Goal: Task Accomplishment & Management: Complete application form

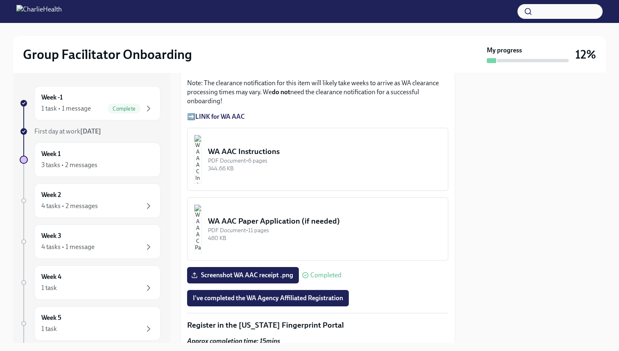
scroll to position [742, 0]
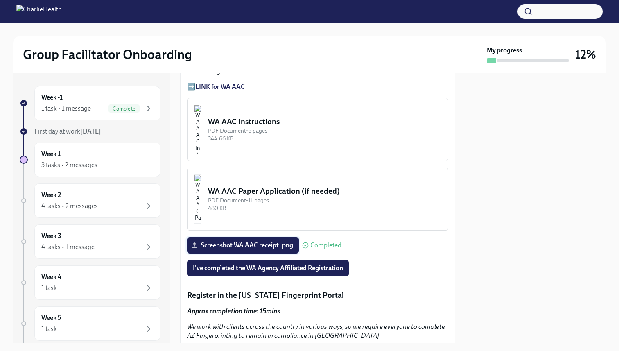
click at [271, 241] on span "Screenshot WA AAC receipt .png" at bounding box center [243, 245] width 100 height 8
click at [0, 0] on input "Screenshot WA AAC receipt .png" at bounding box center [0, 0] width 0 height 0
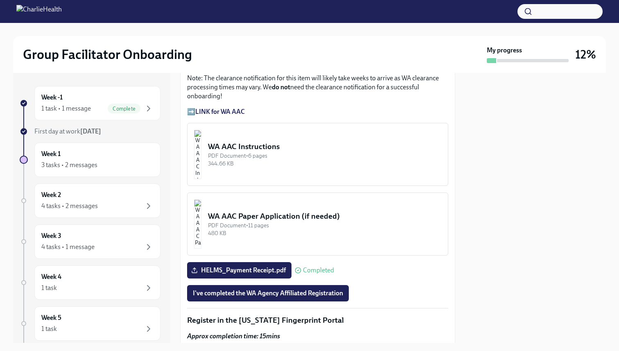
scroll to position [718, 0]
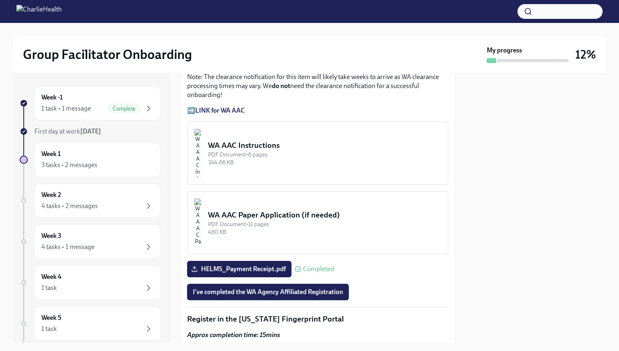
click at [306, 288] on span "I've completed the WA Agency Affiliated Registration" at bounding box center [268, 292] width 150 height 8
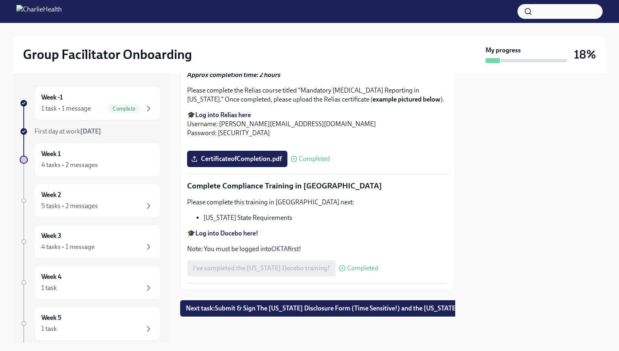
scroll to position [1757, 0]
click at [291, 310] on span "Next task : Submit & Sign The [US_STATE] Disclosure Form (Time Sensitive!) and …" at bounding box center [349, 308] width 326 height 8
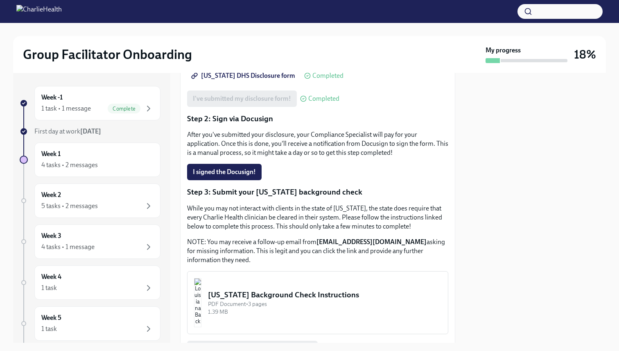
scroll to position [229, 0]
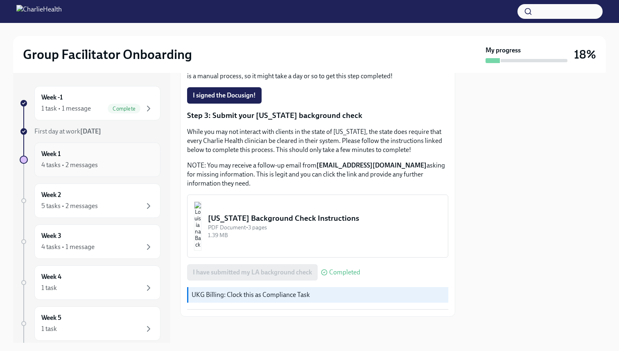
click at [115, 155] on div "Week 1 4 tasks • 2 messages" at bounding box center [97, 159] width 112 height 20
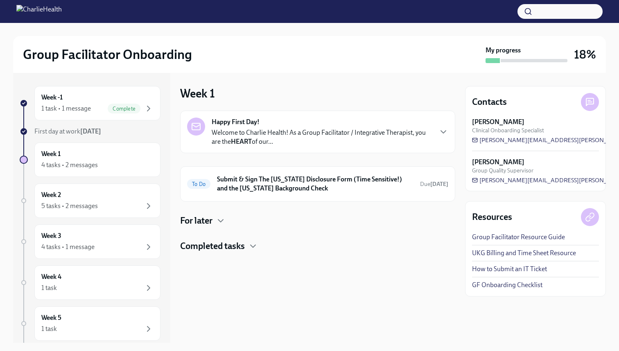
click at [210, 218] on h4 "For later" at bounding box center [196, 220] width 32 height 12
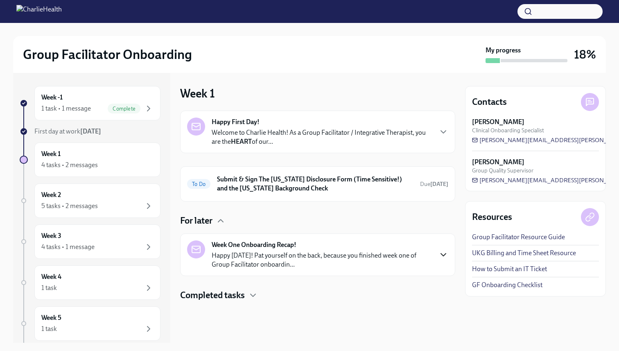
click at [443, 253] on icon "button" at bounding box center [443, 255] width 10 height 10
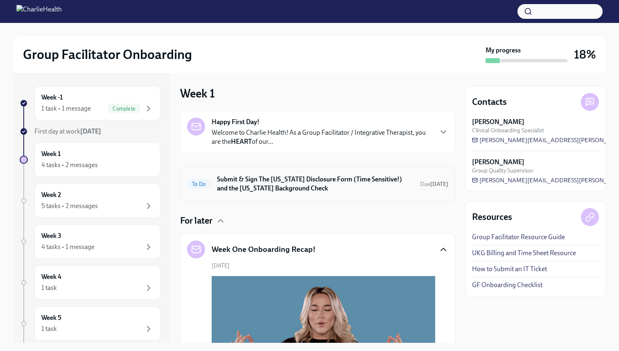
click at [329, 189] on h6 "Submit & Sign The [US_STATE] Disclosure Form (Time Sensitive!) and the [US_STAT…" at bounding box center [315, 184] width 196 height 18
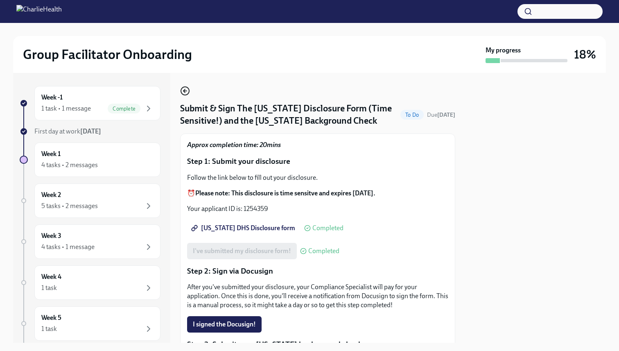
click at [186, 91] on icon "button" at bounding box center [184, 91] width 3 height 0
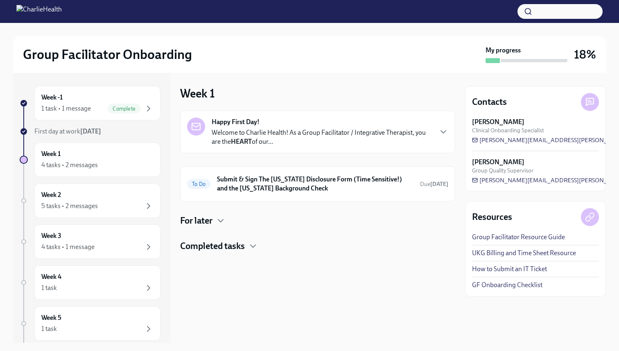
click at [246, 131] on p "Welcome to Charlie Health! As a Group Facilitator / Integrative Therapist, you …" at bounding box center [322, 137] width 220 height 18
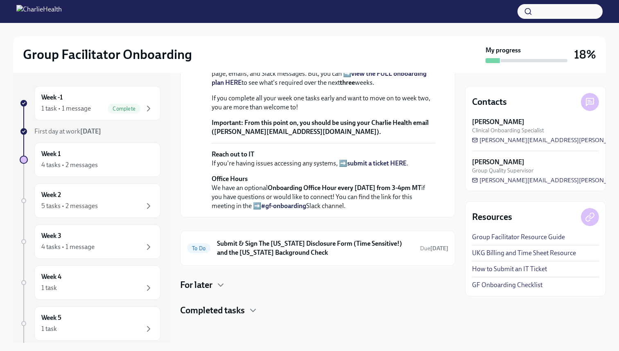
scroll to position [279, 0]
click at [300, 242] on h6 "Submit & Sign The [US_STATE] Disclosure Form (Time Sensitive!) and the [US_STAT…" at bounding box center [315, 248] width 196 height 18
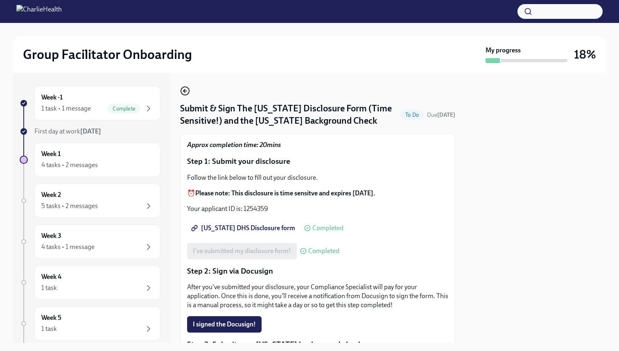
click at [184, 87] on circle "button" at bounding box center [185, 91] width 8 height 8
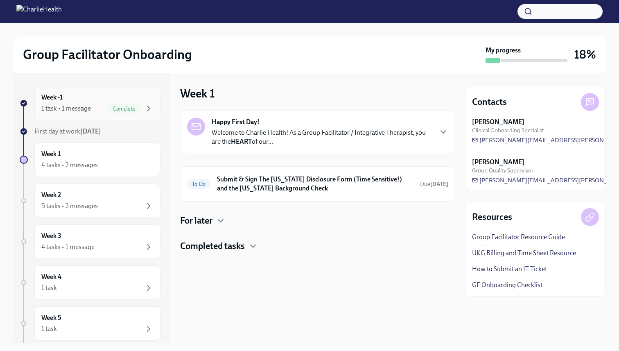
click at [83, 101] on div "Week -1 1 task • 1 message Complete" at bounding box center [97, 103] width 112 height 20
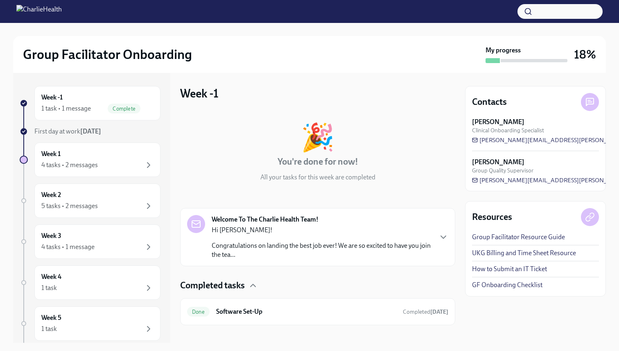
scroll to position [9, 0]
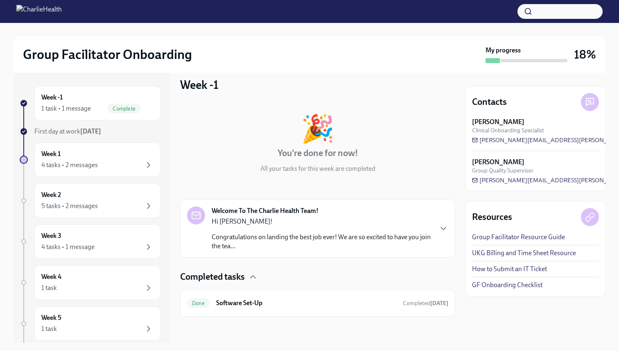
click at [329, 226] on div "Hi [PERSON_NAME]! Congratulations on landing the best job ever! We are so excit…" at bounding box center [322, 234] width 220 height 34
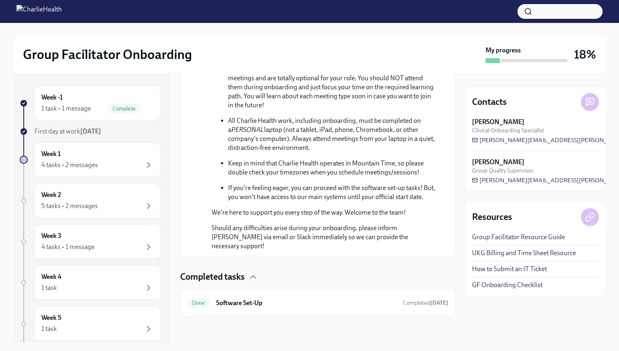
scroll to position [430, 0]
click at [311, 306] on h6 "Software Set-Up" at bounding box center [306, 302] width 180 height 9
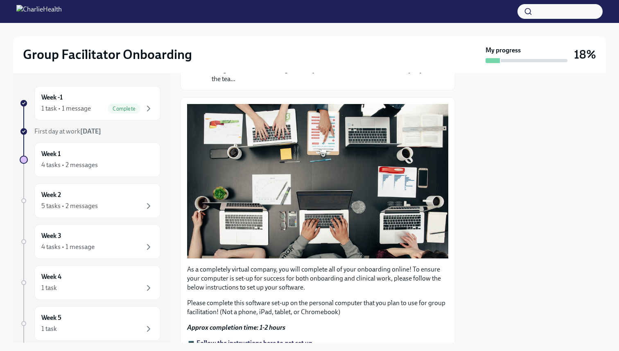
scroll to position [221, 0]
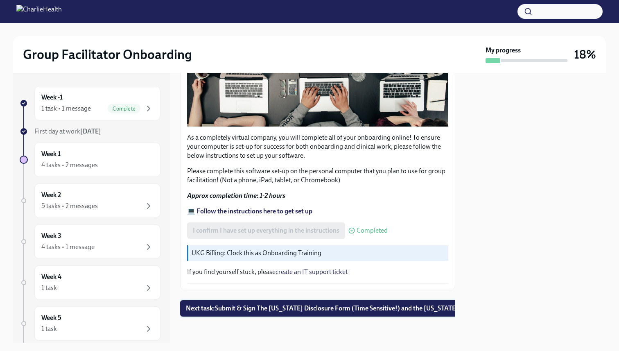
click at [320, 310] on span "Next task : Submit & Sign The [US_STATE] Disclosure Form (Time Sensitive!) and …" at bounding box center [349, 308] width 326 height 8
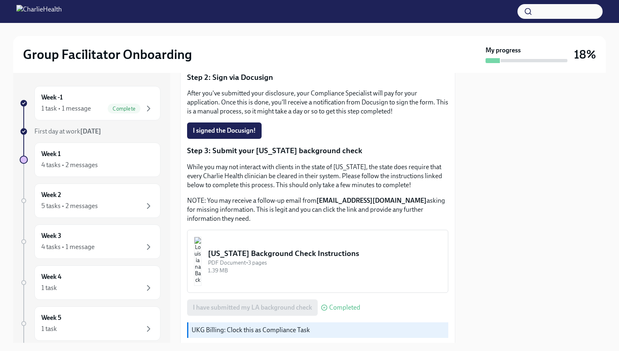
scroll to position [229, 0]
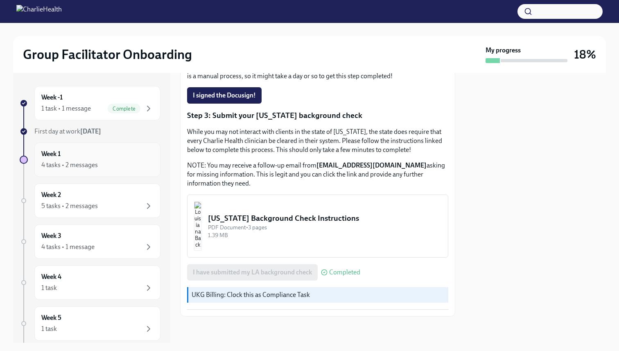
click at [105, 158] on div "Week 1 4 tasks • 2 messages" at bounding box center [97, 159] width 112 height 20
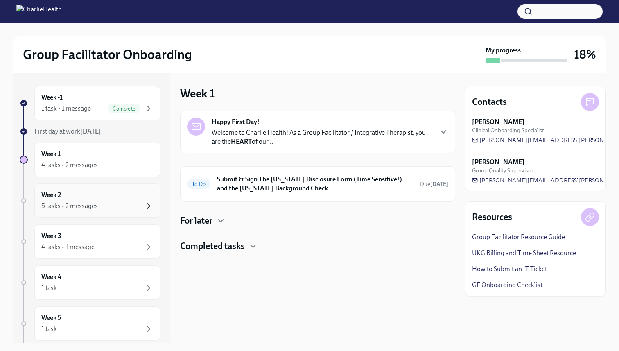
click at [149, 205] on icon "button" at bounding box center [148, 205] width 2 height 5
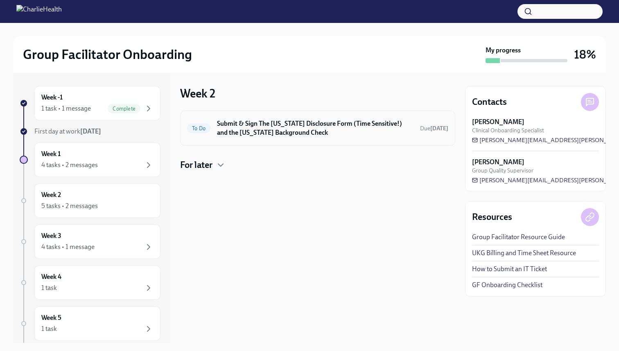
click at [251, 130] on h6 "Submit & Sign The [US_STATE] Disclosure Form (Time Sensitive!) and the [US_STAT…" at bounding box center [315, 128] width 196 height 18
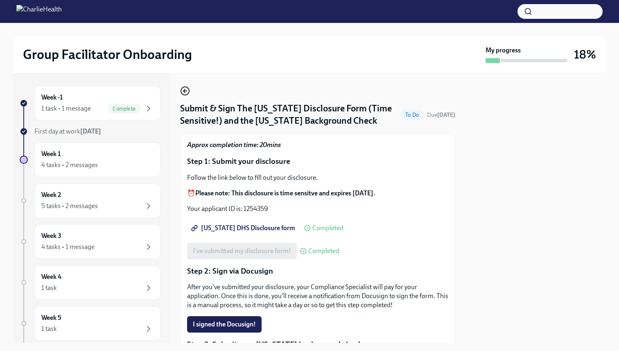
click at [184, 89] on icon "button" at bounding box center [185, 91] width 10 height 10
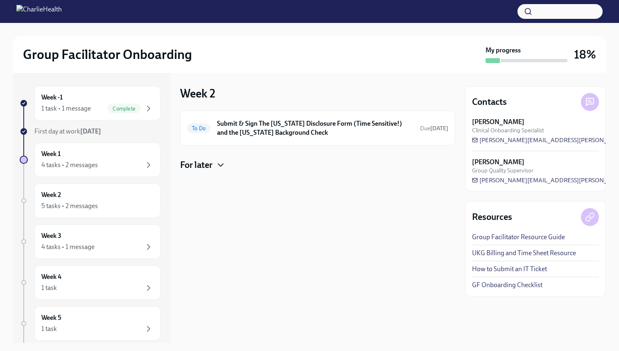
click at [220, 166] on icon "button" at bounding box center [221, 165] width 10 height 10
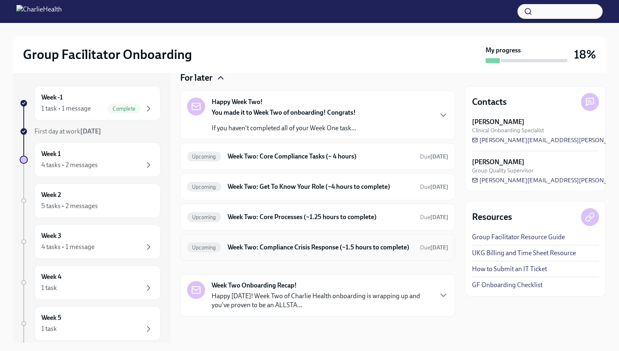
scroll to position [95, 0]
click at [284, 152] on h6 "Week Two: Core Compliance Tasks (~ 4 hours)" at bounding box center [321, 156] width 186 height 9
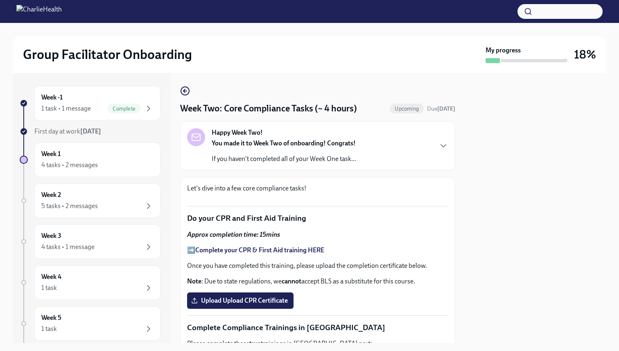
click at [289, 142] on strong "You made it to Week Two of onboarding! Congrats!" at bounding box center [284, 143] width 144 height 8
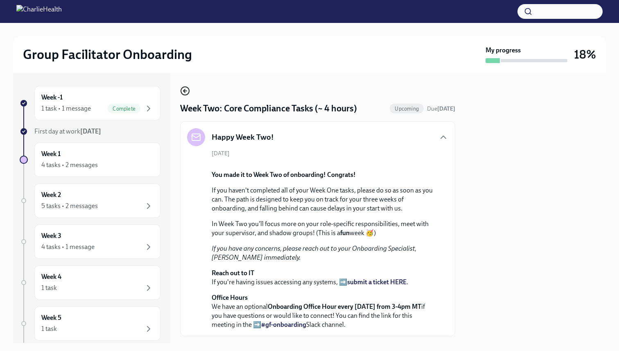
click at [185, 90] on icon "button" at bounding box center [185, 91] width 10 height 10
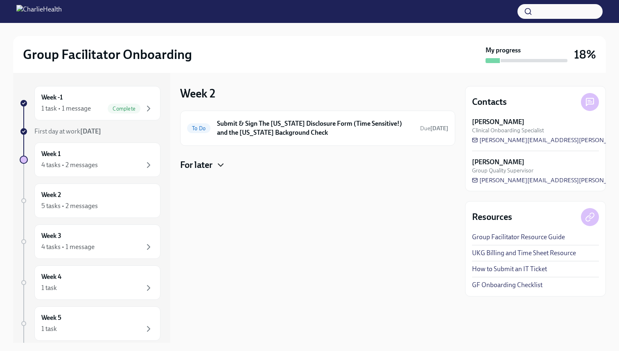
click at [218, 162] on icon "button" at bounding box center [221, 165] width 10 height 10
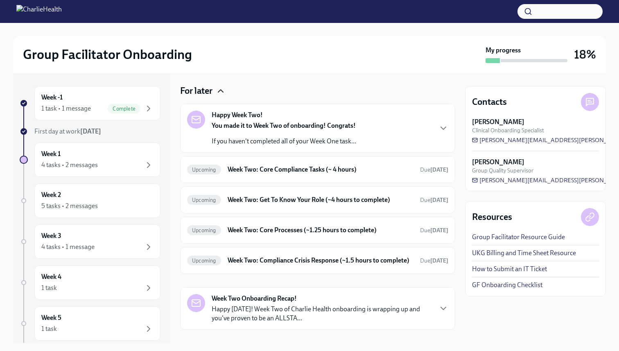
scroll to position [77, 0]
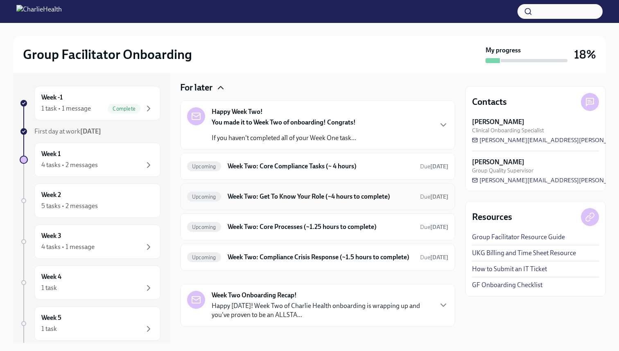
click at [257, 199] on h6 "Week Two: Get To Know Your Role (~4 hours to complete)" at bounding box center [321, 196] width 186 height 9
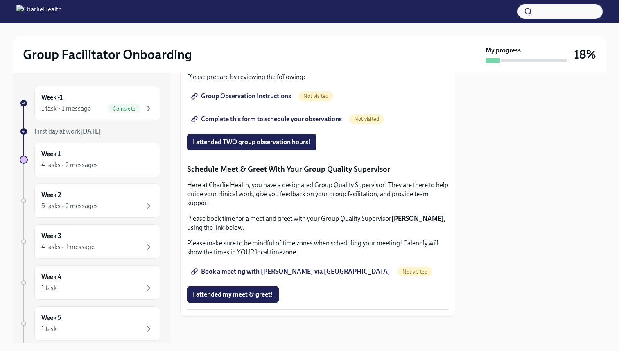
scroll to position [738, 0]
click at [286, 273] on span "Book a meeting with [PERSON_NAME] via [GEOGRAPHIC_DATA]" at bounding box center [291, 271] width 197 height 8
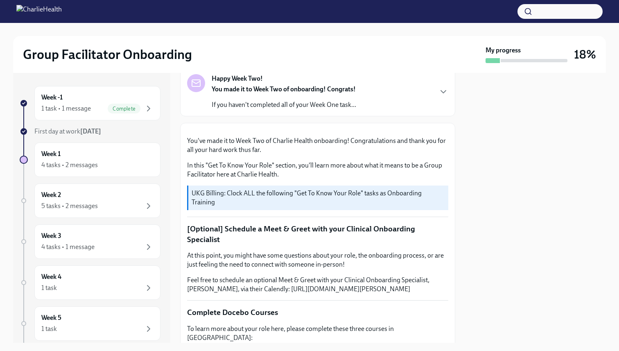
scroll to position [0, 0]
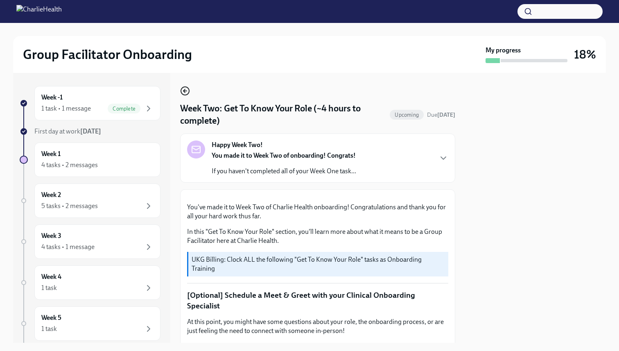
click at [186, 88] on icon "button" at bounding box center [185, 91] width 10 height 10
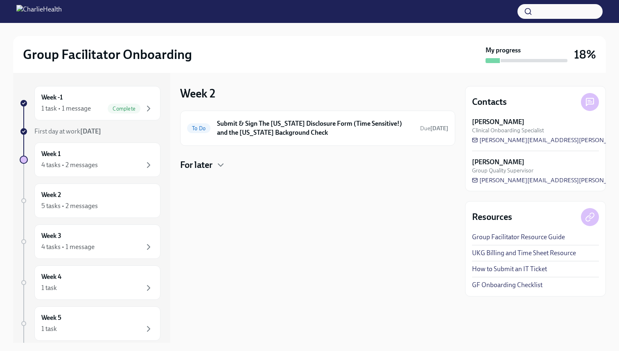
click at [200, 161] on h4 "For later" at bounding box center [196, 165] width 32 height 12
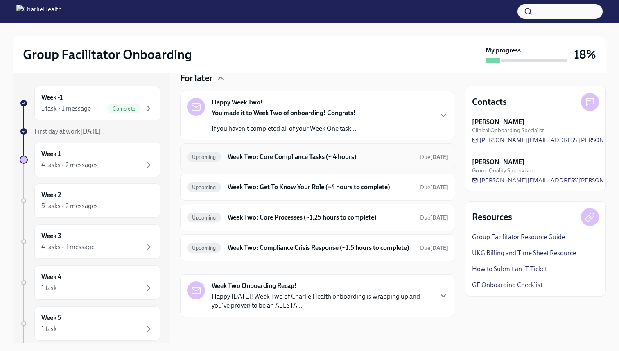
scroll to position [88, 0]
click at [298, 212] on h6 "Week Two: Core Processes (~1.25 hours to complete)" at bounding box center [321, 216] width 186 height 9
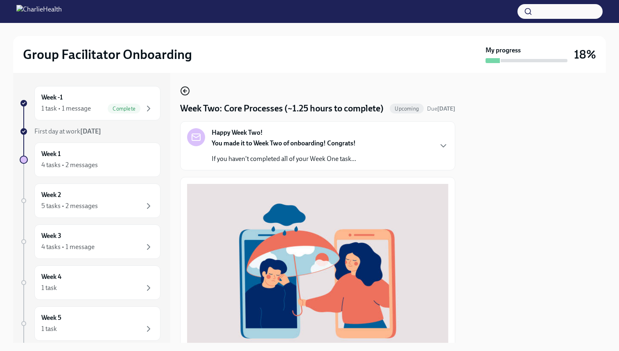
click at [183, 92] on icon "button" at bounding box center [185, 91] width 10 height 10
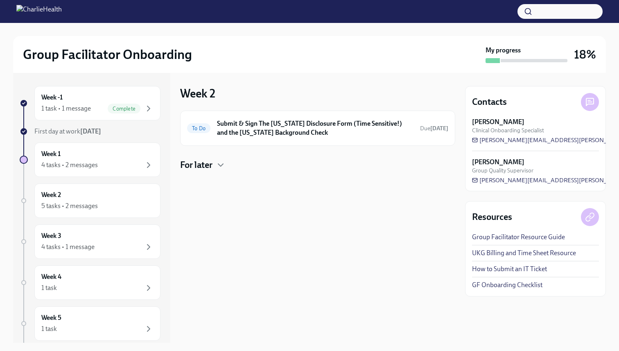
click at [214, 164] on div "For later" at bounding box center [317, 165] width 275 height 12
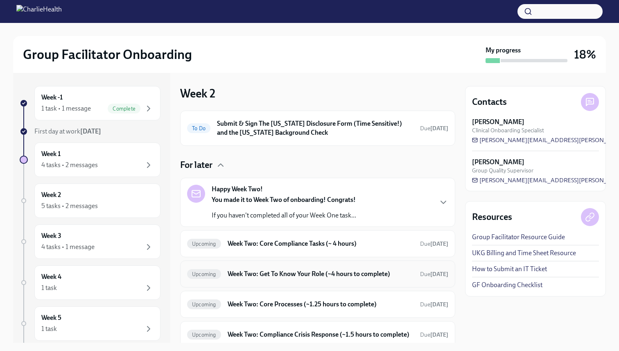
scroll to position [95, 0]
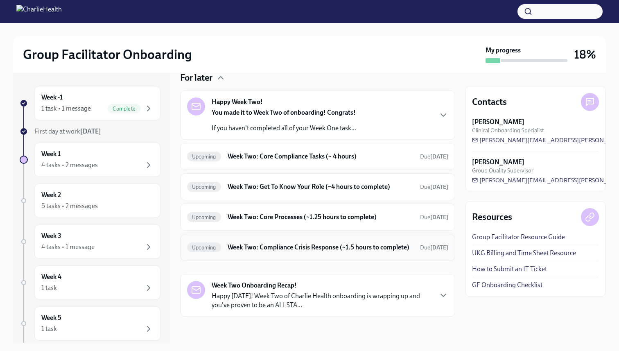
click at [283, 246] on h6 "Week Two: Compliance Crisis Response (~1.5 hours to complete)" at bounding box center [321, 247] width 186 height 9
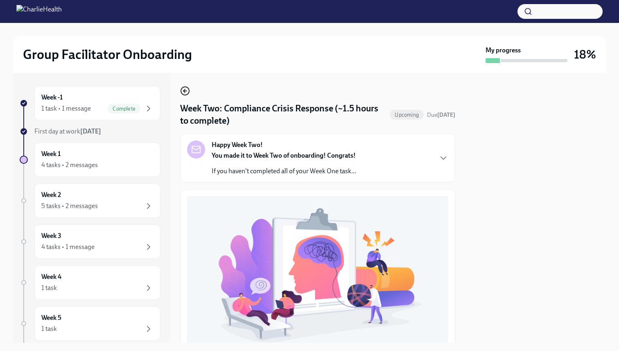
click at [183, 89] on icon "button" at bounding box center [185, 91] width 10 height 10
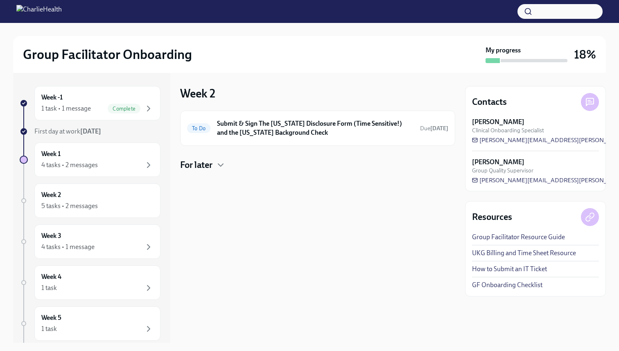
click at [212, 163] on h4 "For later" at bounding box center [196, 165] width 32 height 12
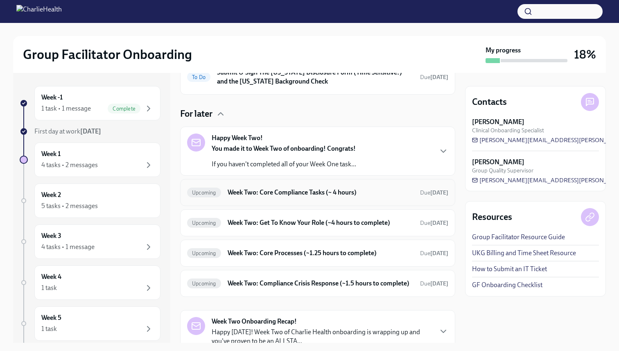
scroll to position [75, 0]
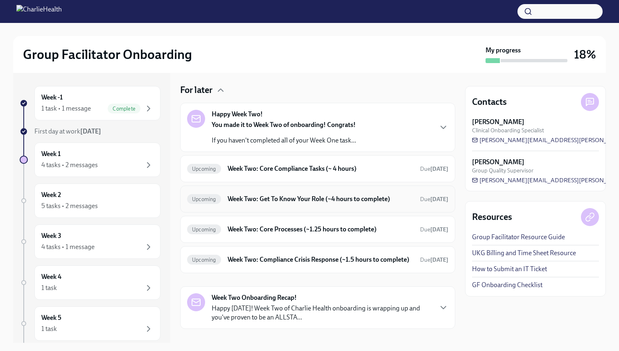
click at [282, 204] on div "Upcoming Week Two: Get To Know Your Role (~4 hours to complete) Due [DATE]" at bounding box center [317, 198] width 261 height 13
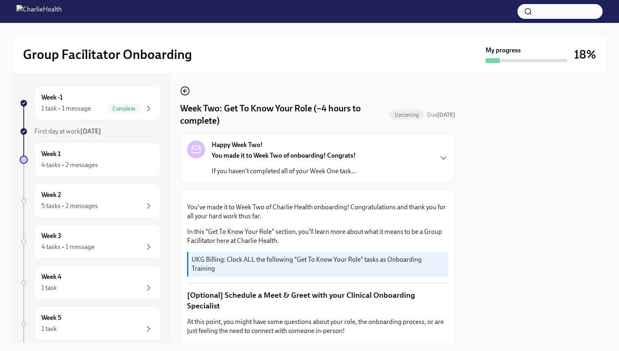
click at [184, 90] on icon "button" at bounding box center [184, 90] width 2 height 3
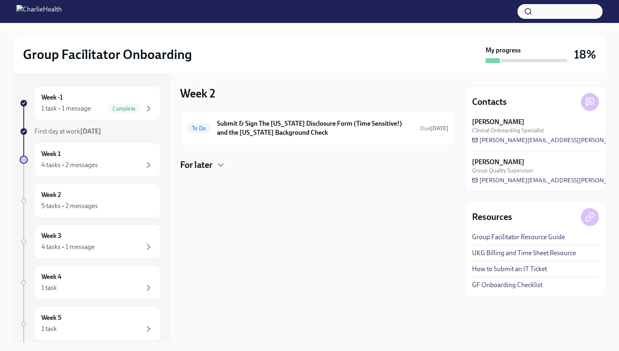
click at [209, 167] on h4 "For later" at bounding box center [196, 165] width 32 height 12
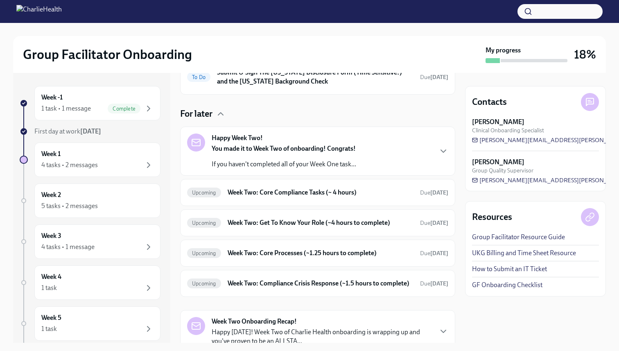
scroll to position [63, 0]
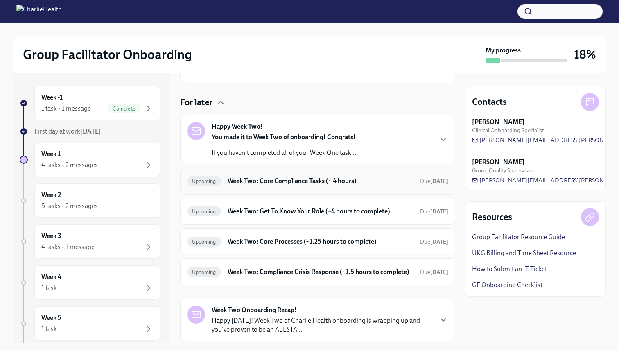
click at [234, 185] on h6 "Week Two: Core Compliance Tasks (~ 4 hours)" at bounding box center [321, 180] width 186 height 9
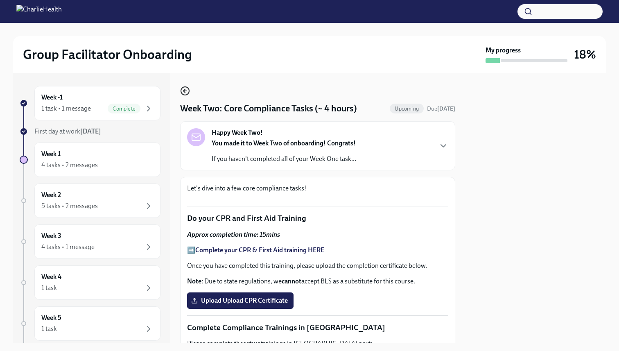
click at [184, 89] on icon "button" at bounding box center [185, 91] width 10 height 10
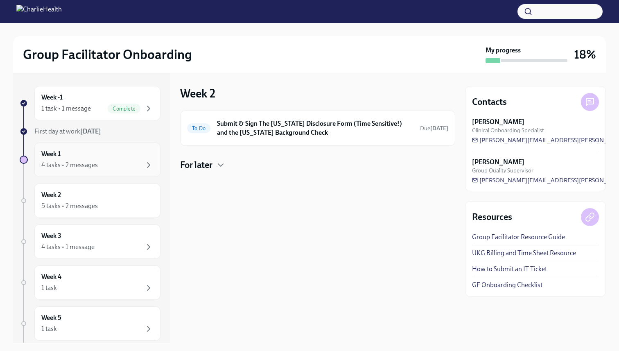
click at [108, 158] on div "Week 1 4 tasks • 2 messages" at bounding box center [97, 159] width 112 height 20
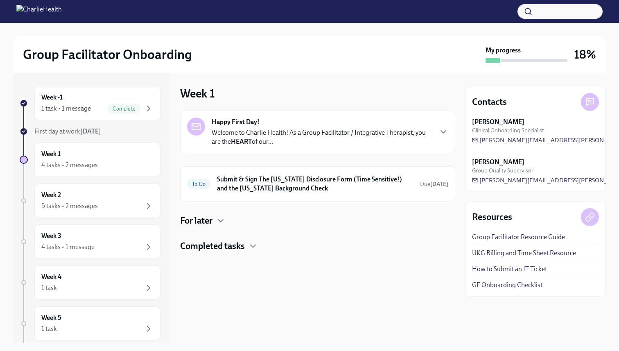
click at [285, 126] on div "Happy First Day! Welcome to Charlie Health! As a Group Facilitator / Integrativ…" at bounding box center [322, 131] width 220 height 29
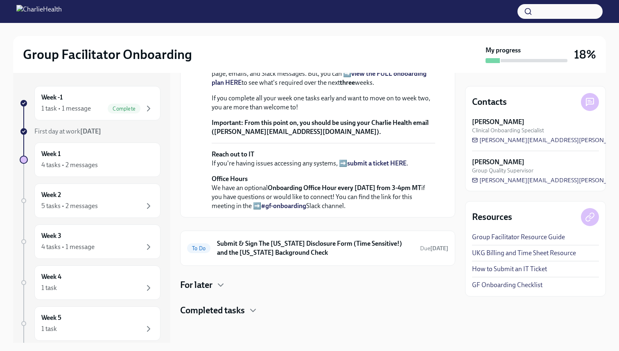
scroll to position [279, 0]
click at [332, 253] on h6 "Submit & Sign The [US_STATE] Disclosure Form (Time Sensitive!) and the [US_STAT…" at bounding box center [315, 248] width 196 height 18
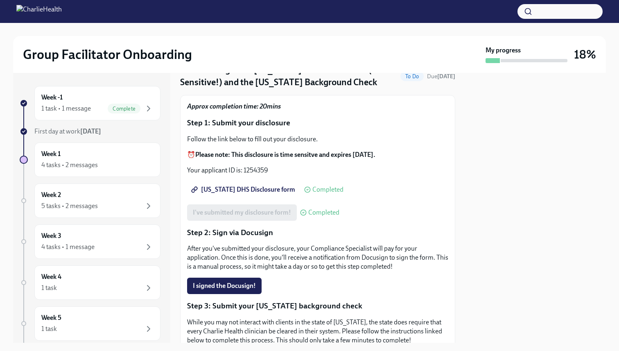
scroll to position [38, 0]
